Goal: Navigation & Orientation: Find specific page/section

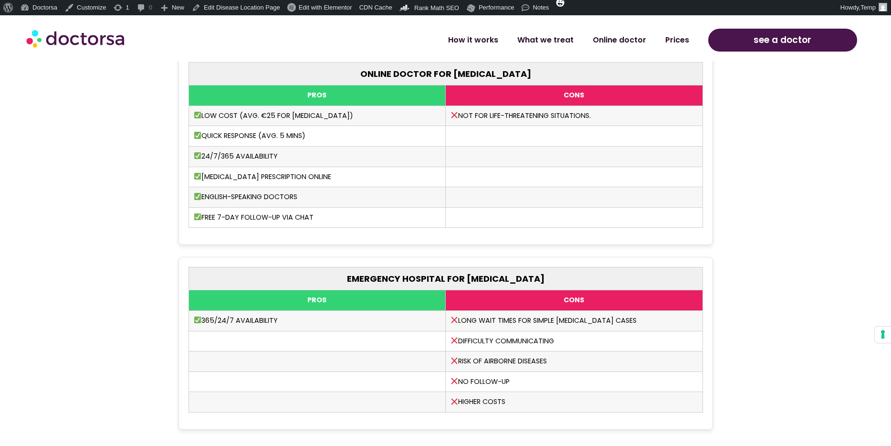
scroll to position [2645, 0]
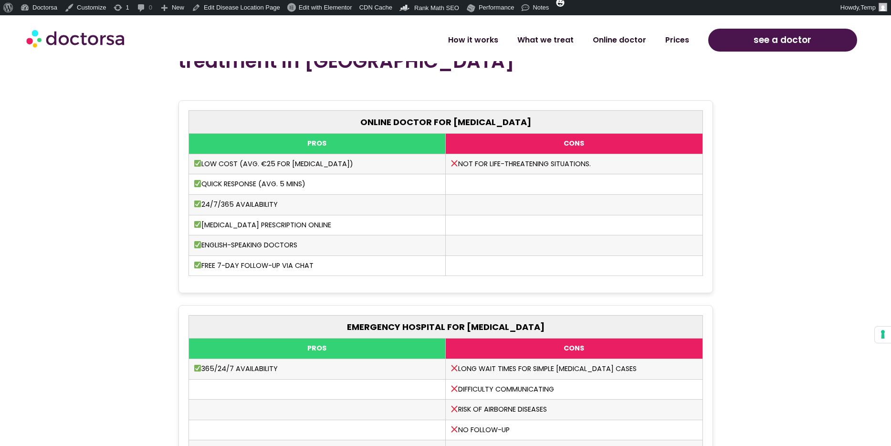
click at [744, 164] on section "Online Care vs. Emergency Room for Insect Bite treatment in Zakopane ONLINE DOC…" at bounding box center [445, 250] width 891 height 465
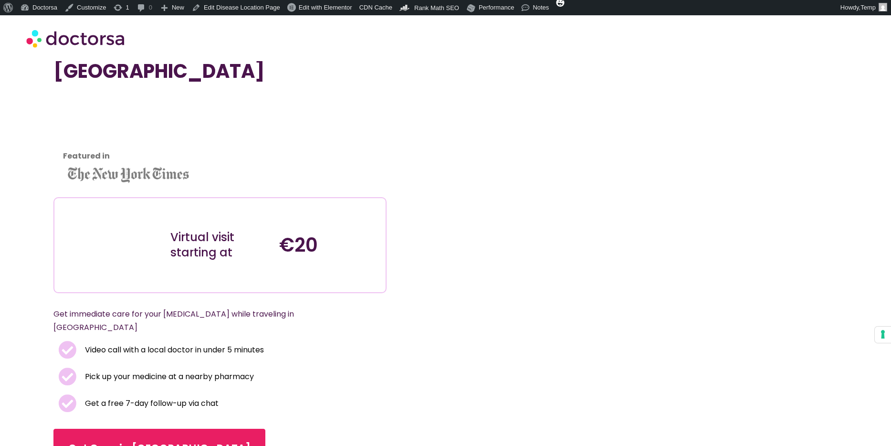
scroll to position [0, 0]
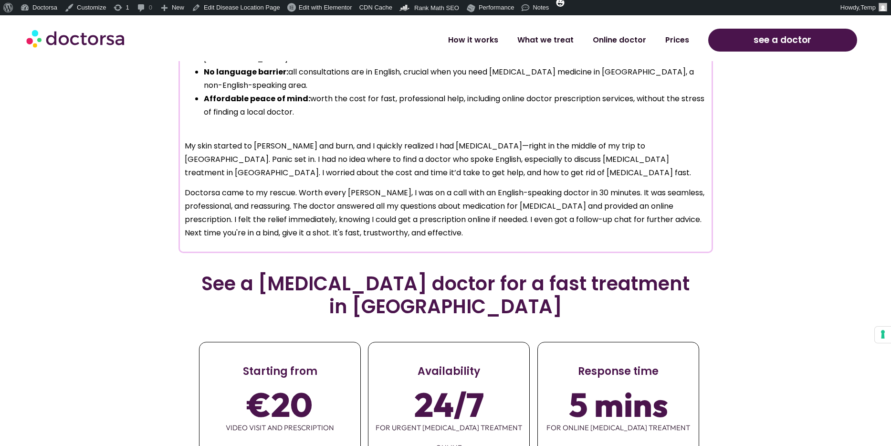
scroll to position [796, 0]
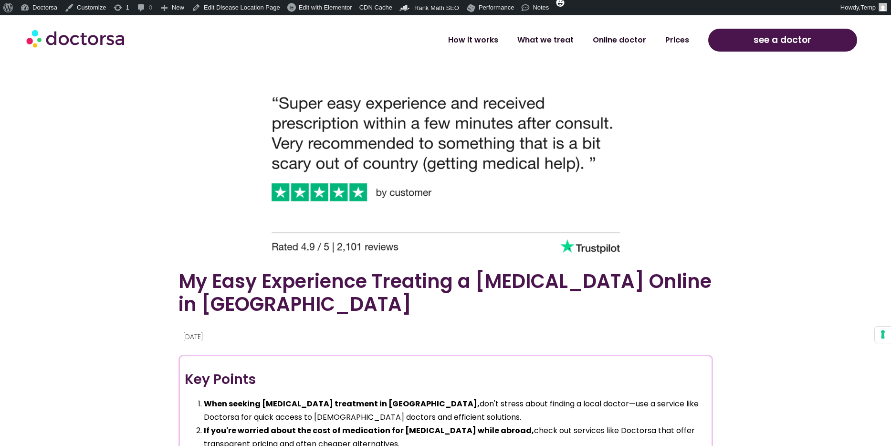
scroll to position [475, 0]
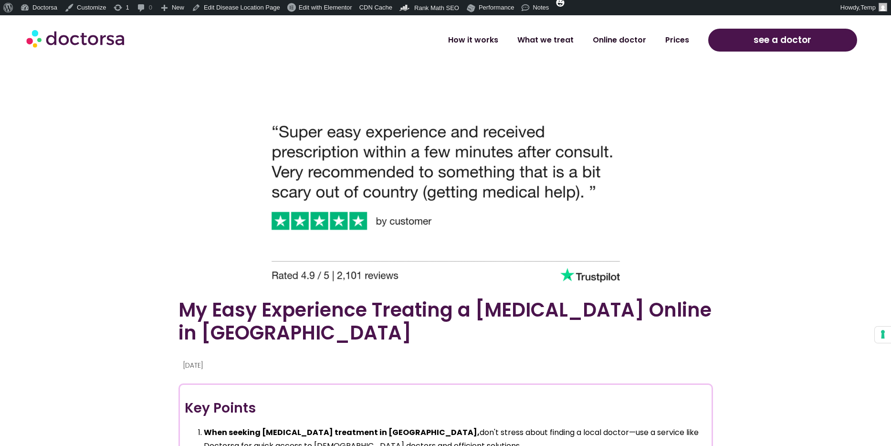
click at [421, 156] on img at bounding box center [446, 189] width 382 height 200
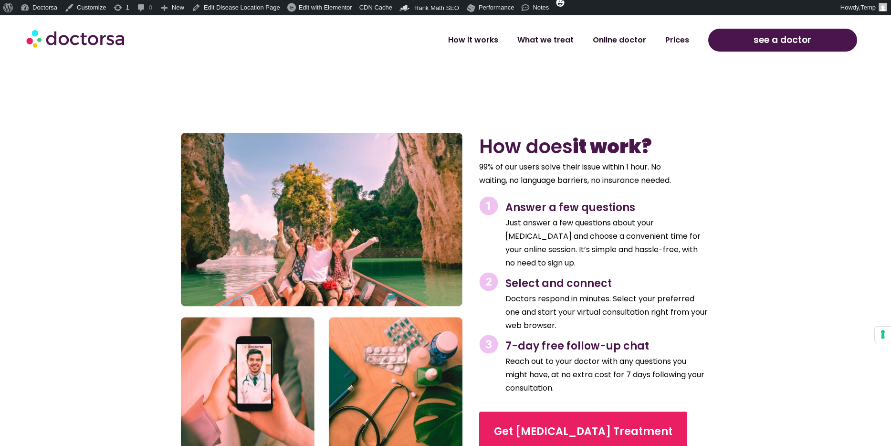
scroll to position [1289, 0]
click at [263, 155] on img at bounding box center [322, 292] width 282 height 318
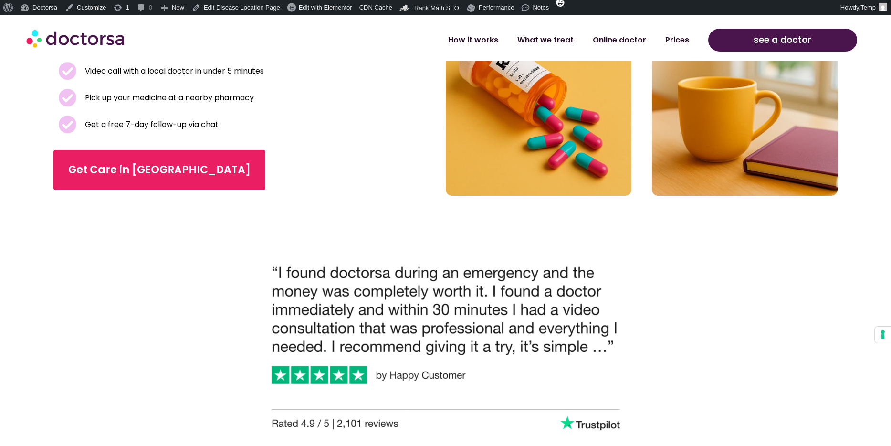
scroll to position [326, 0]
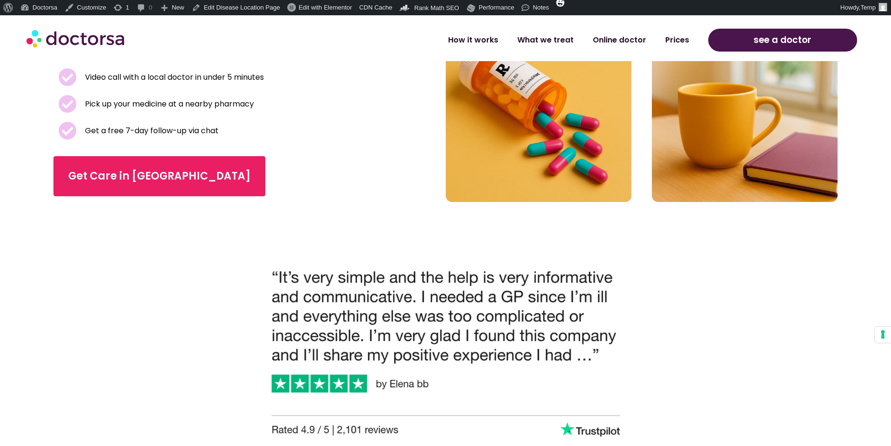
scroll to position [323, 0]
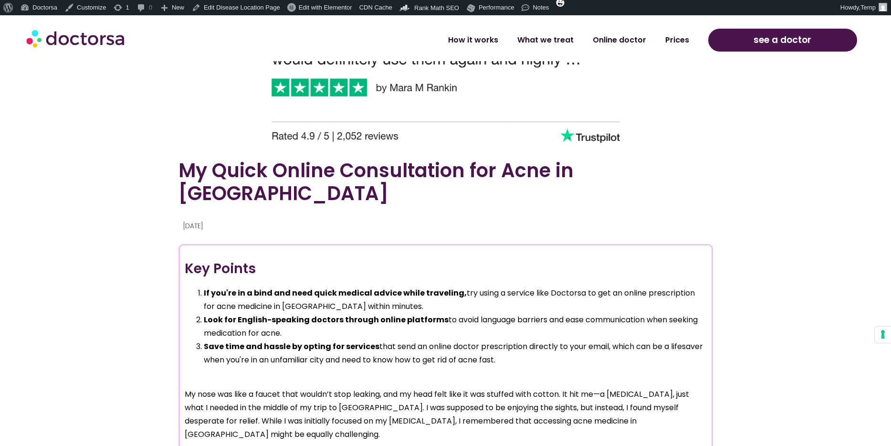
scroll to position [616, 0]
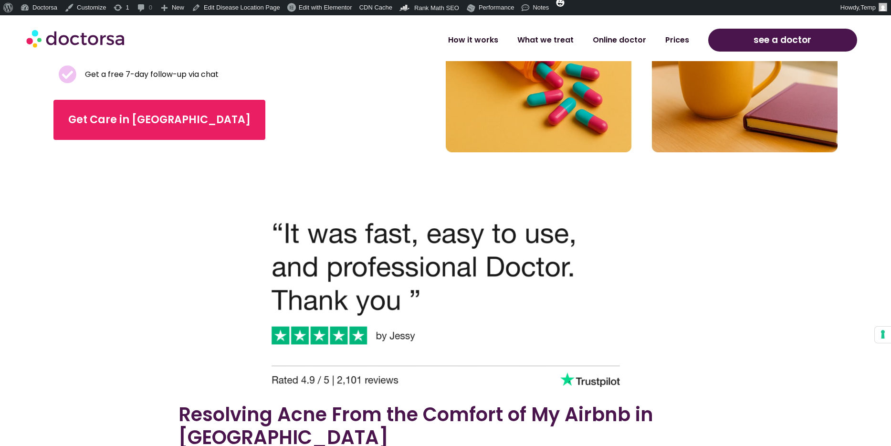
scroll to position [385, 0]
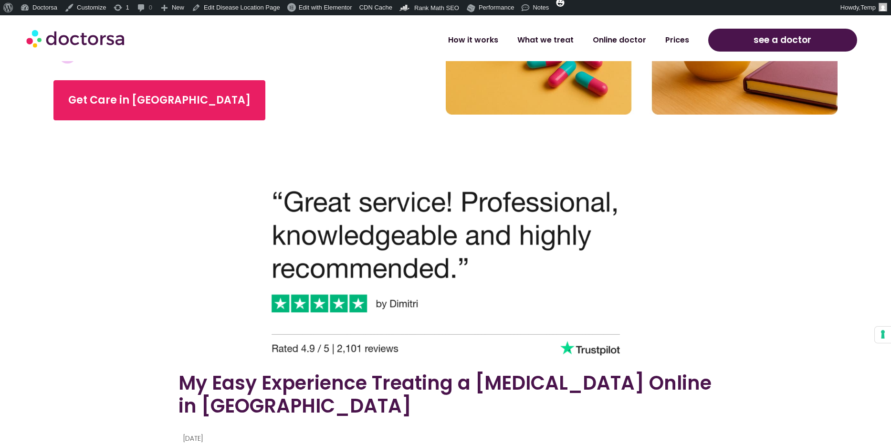
scroll to position [475, 0]
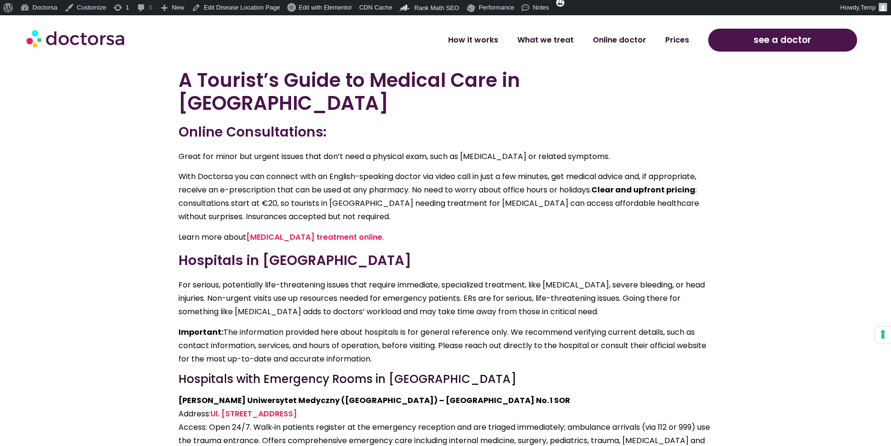
scroll to position [1722, 0]
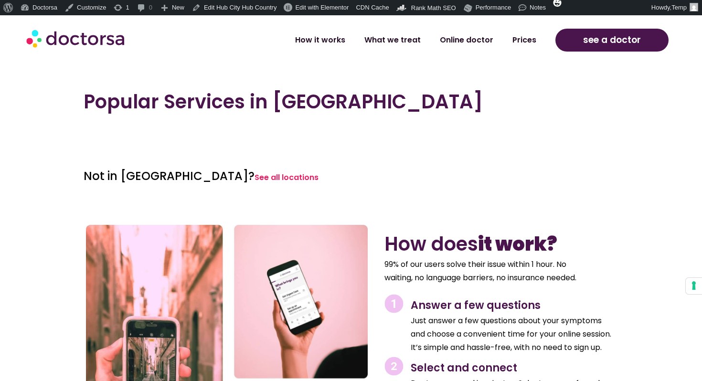
scroll to position [903, 0]
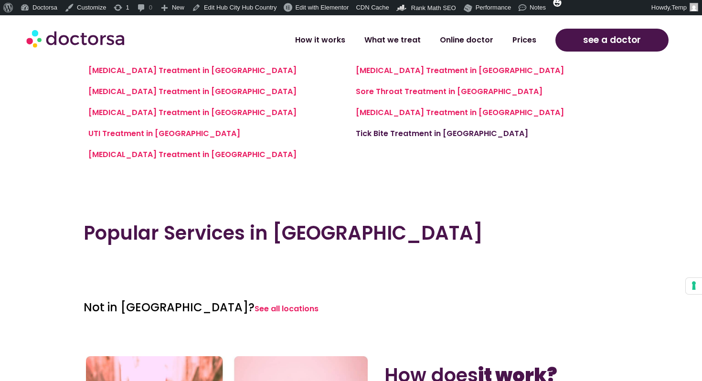
click at [428, 135] on link "Tick Bite Treatment in [GEOGRAPHIC_DATA]" at bounding box center [442, 133] width 172 height 11
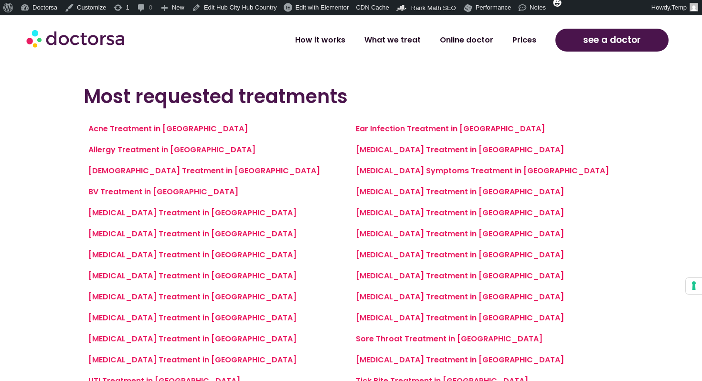
scroll to position [659, 0]
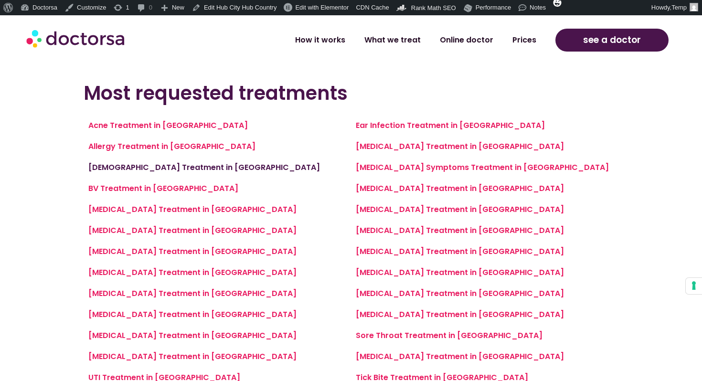
click at [179, 170] on link "Asthma Treatment in Tychy" at bounding box center [204, 167] width 232 height 11
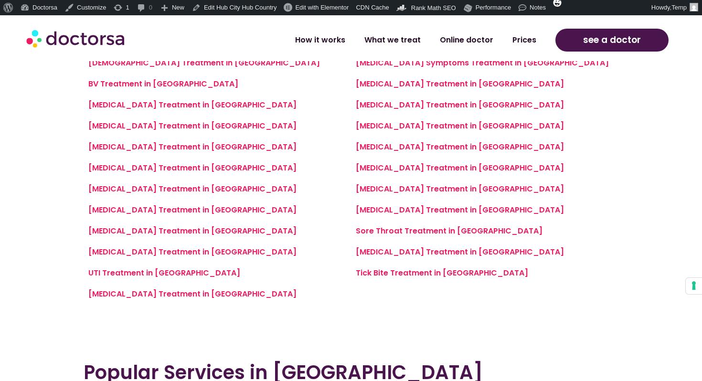
scroll to position [784, 0]
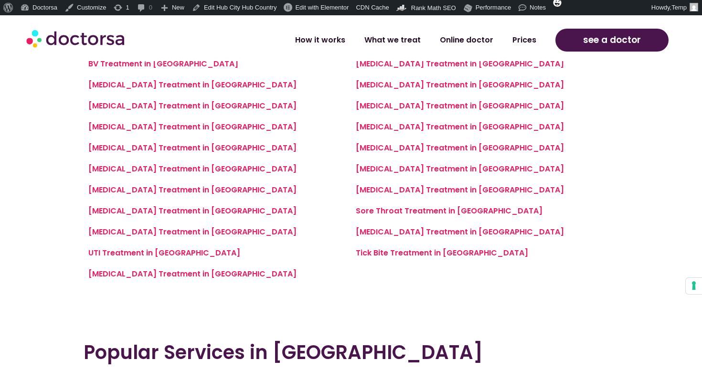
click at [179, 153] on div "Cold Sores Treatment in Gdynia" at bounding box center [217, 147] width 258 height 13
click at [178, 125] on link "Chlamydia Treatment in Gdynia" at bounding box center [192, 126] width 208 height 11
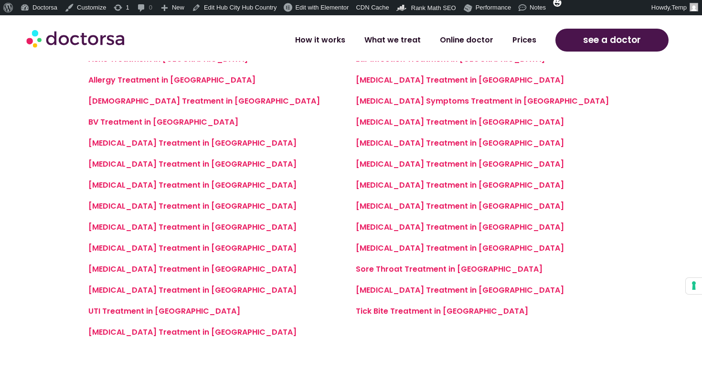
scroll to position [730, 0]
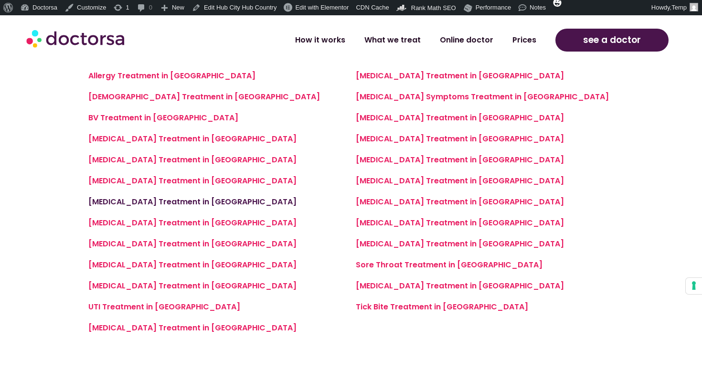
click at [194, 199] on link "[MEDICAL_DATA] Treatment in [GEOGRAPHIC_DATA]" at bounding box center [192, 201] width 208 height 11
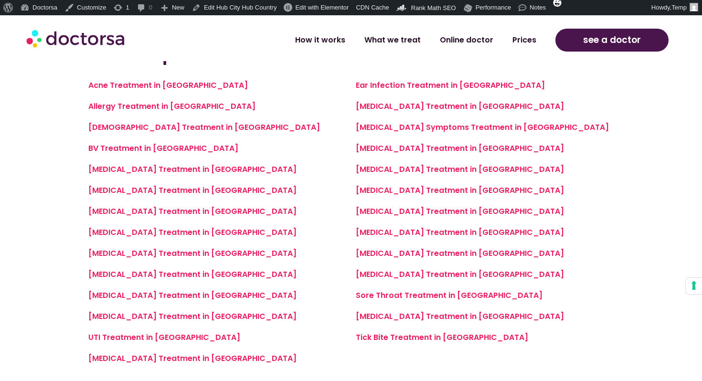
scroll to position [716, 0]
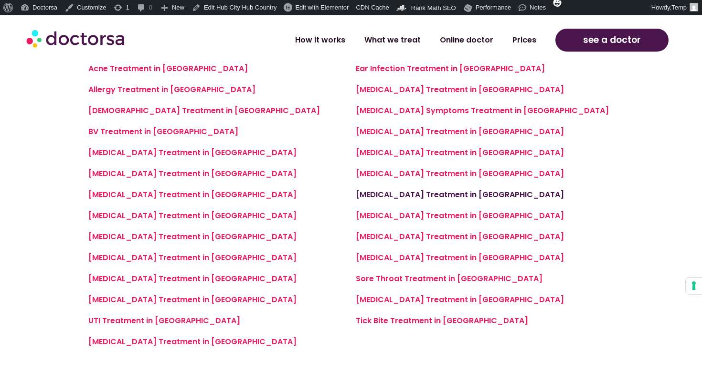
click at [373, 193] on link "[MEDICAL_DATA] Treatment in [GEOGRAPHIC_DATA]" at bounding box center [460, 194] width 208 height 11
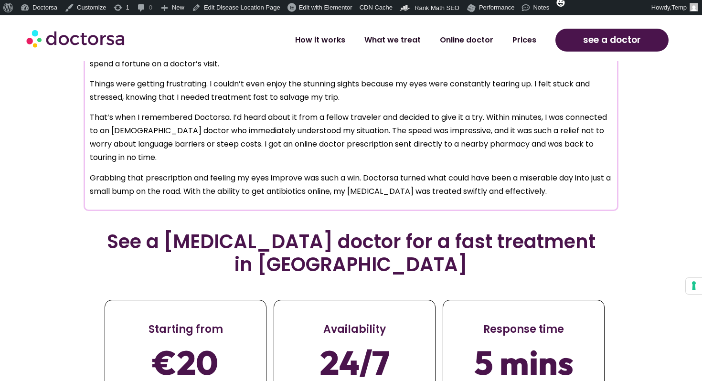
scroll to position [1097, 0]
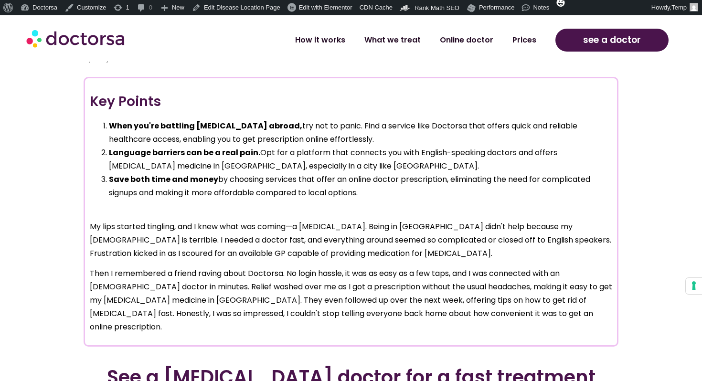
scroll to position [763, 0]
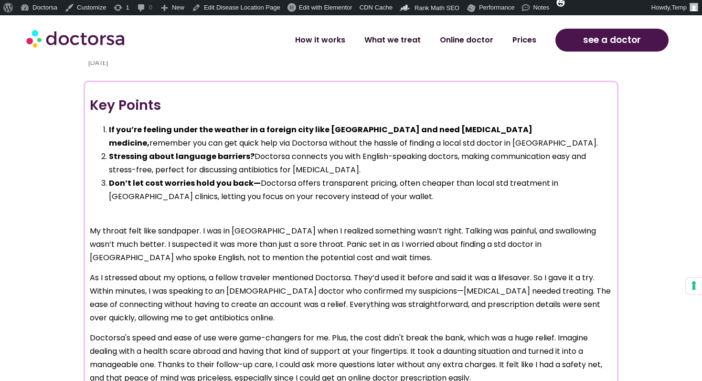
scroll to position [757, 0]
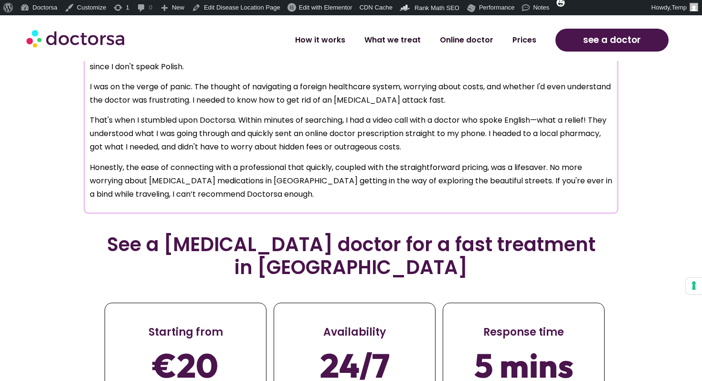
scroll to position [976, 0]
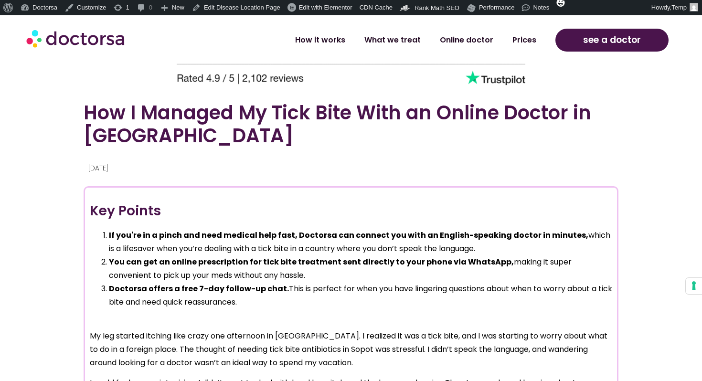
scroll to position [628, 0]
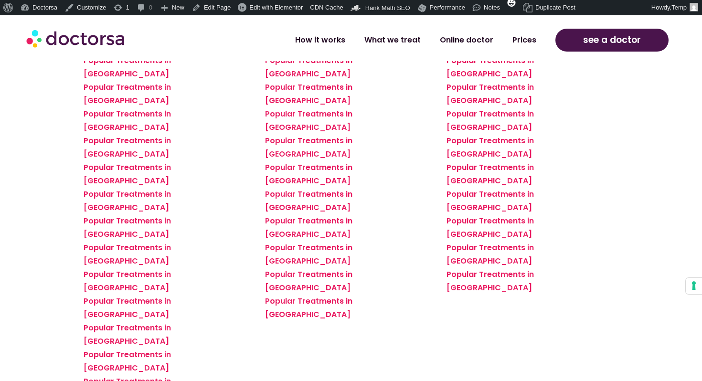
scroll to position [859, 0]
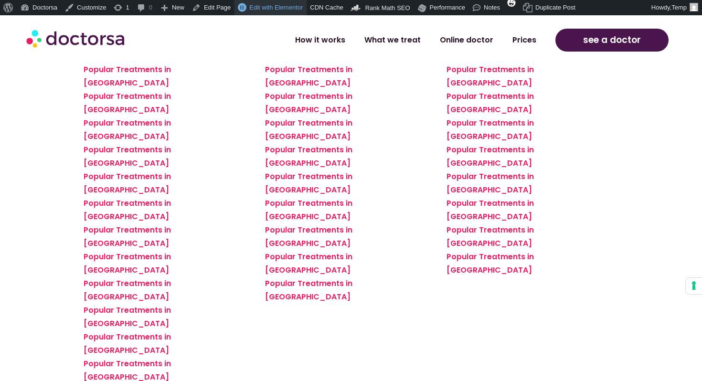
click at [297, 4] on span "Edit with Elementor" at bounding box center [275, 7] width 53 height 7
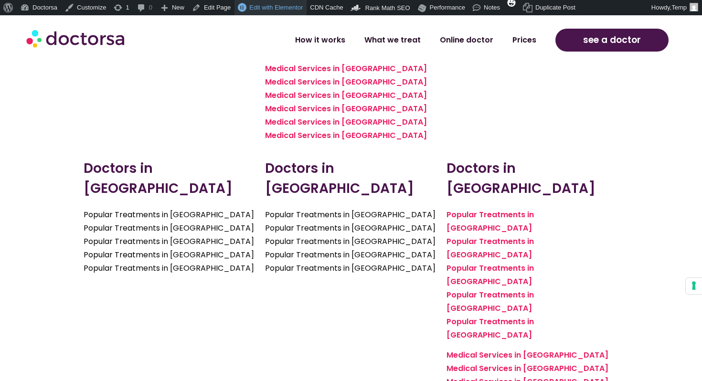
scroll to position [1601, 0]
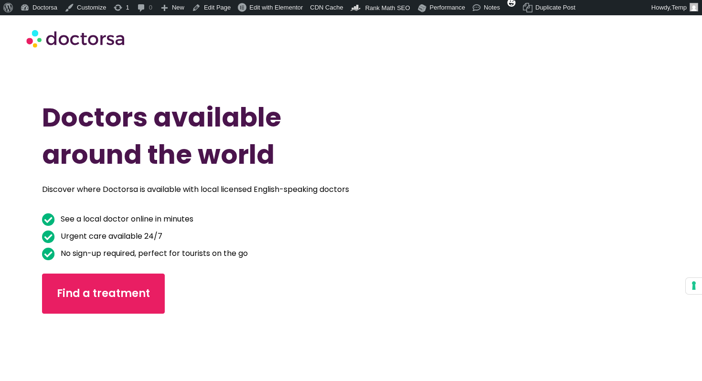
click at [433, 232] on li "Urgent care available 24/7" at bounding box center [304, 237] width 525 height 15
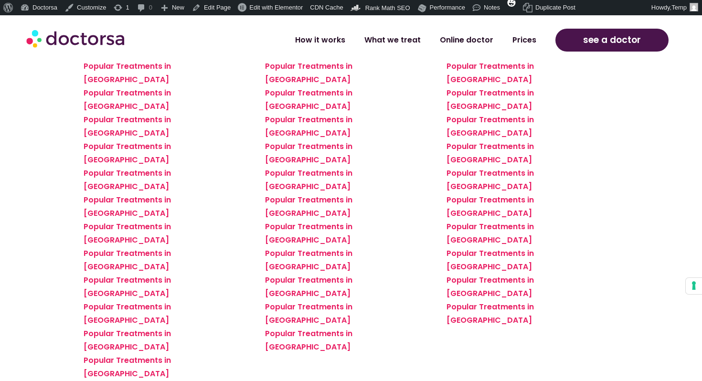
scroll to position [812, 0]
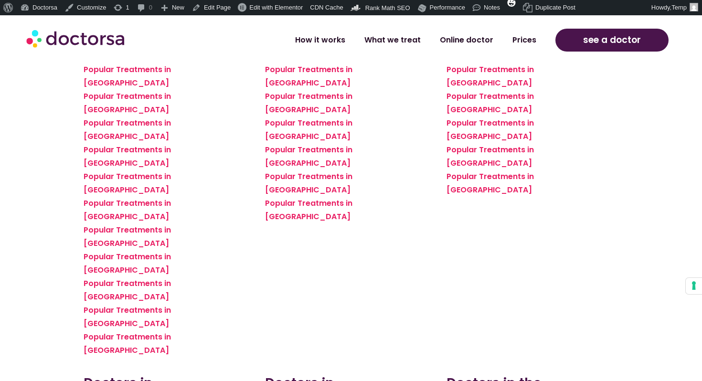
scroll to position [939, 0]
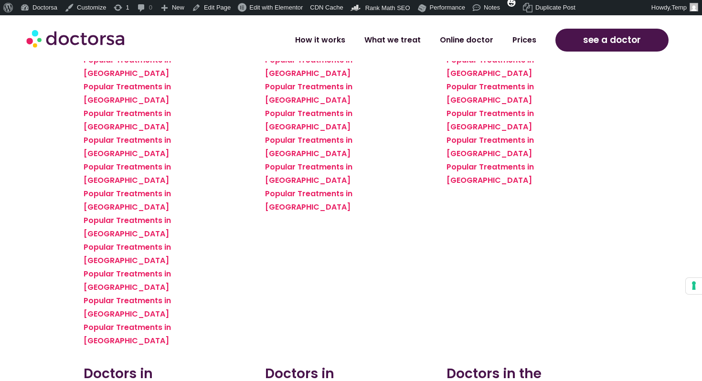
scroll to position [950, 0]
